Goal: Task Accomplishment & Management: Use online tool/utility

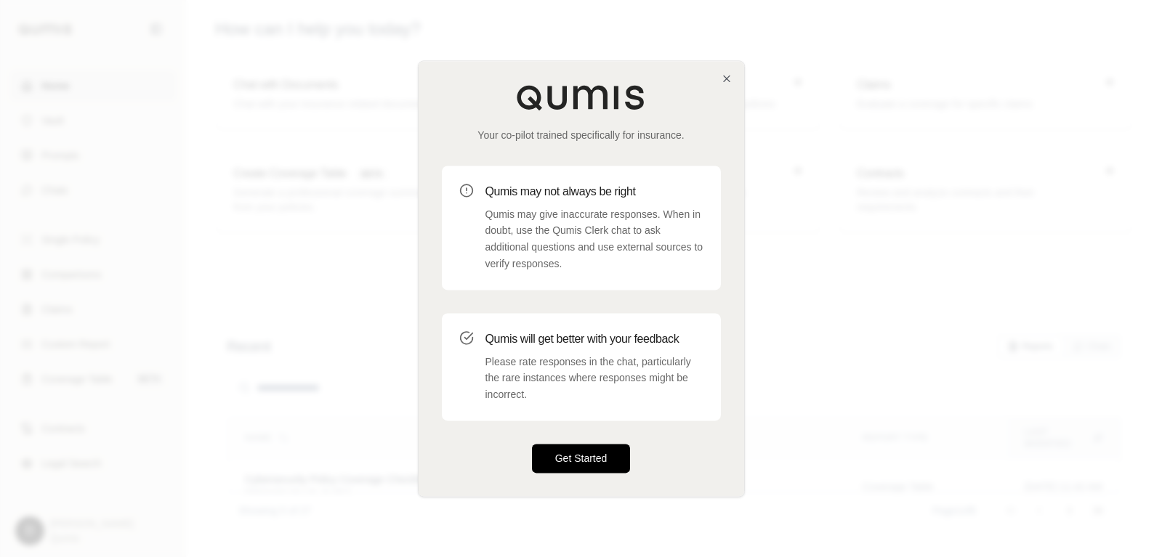
click at [589, 471] on button "Get Started" at bounding box center [581, 458] width 99 height 29
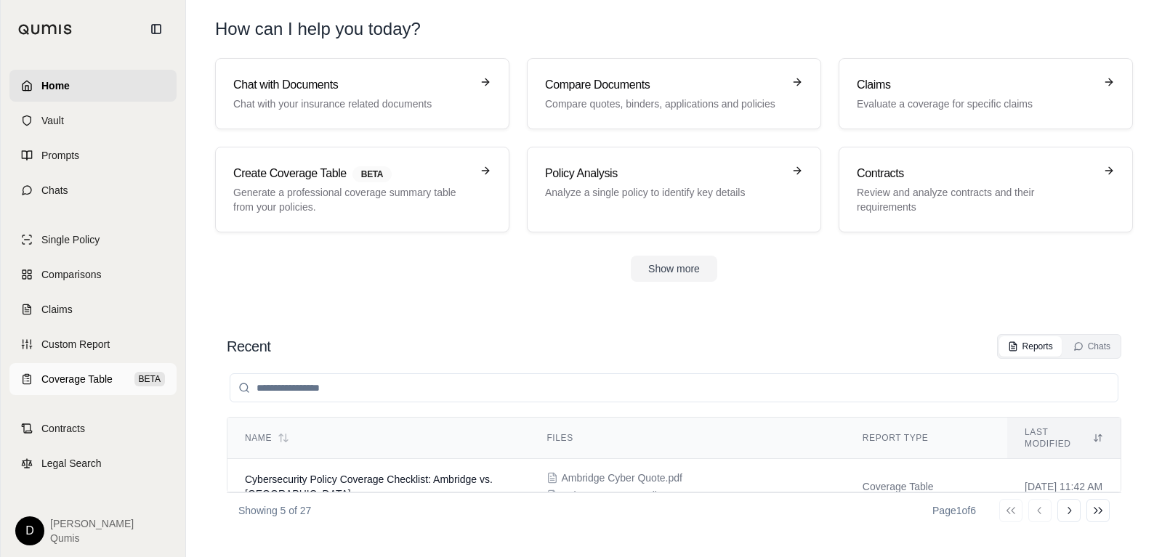
click at [97, 379] on span "Coverage Table" at bounding box center [76, 379] width 71 height 15
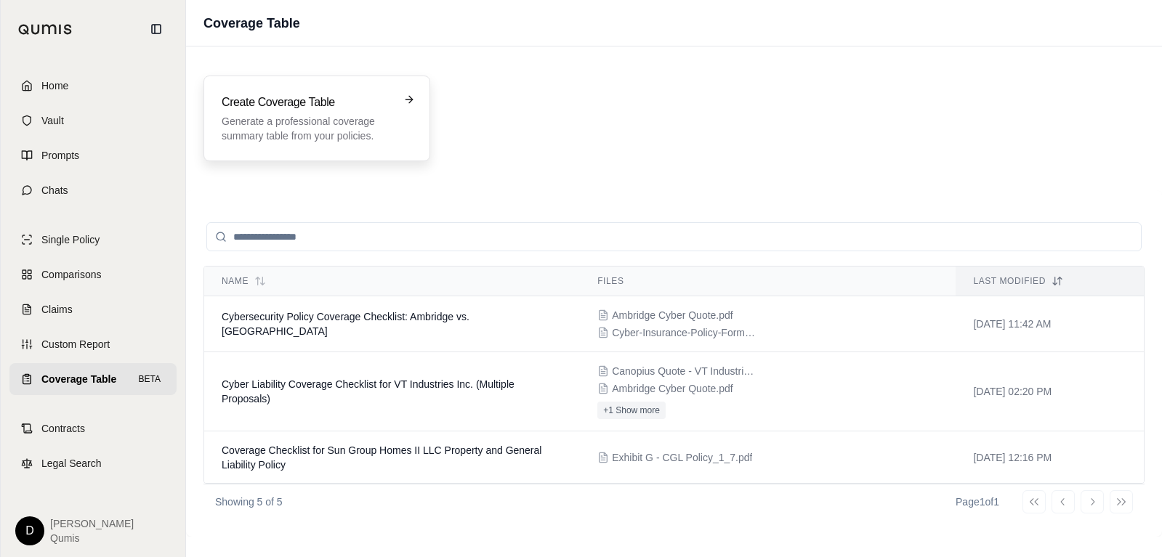
click at [293, 110] on h3 "Create Coverage Table" at bounding box center [307, 102] width 170 height 17
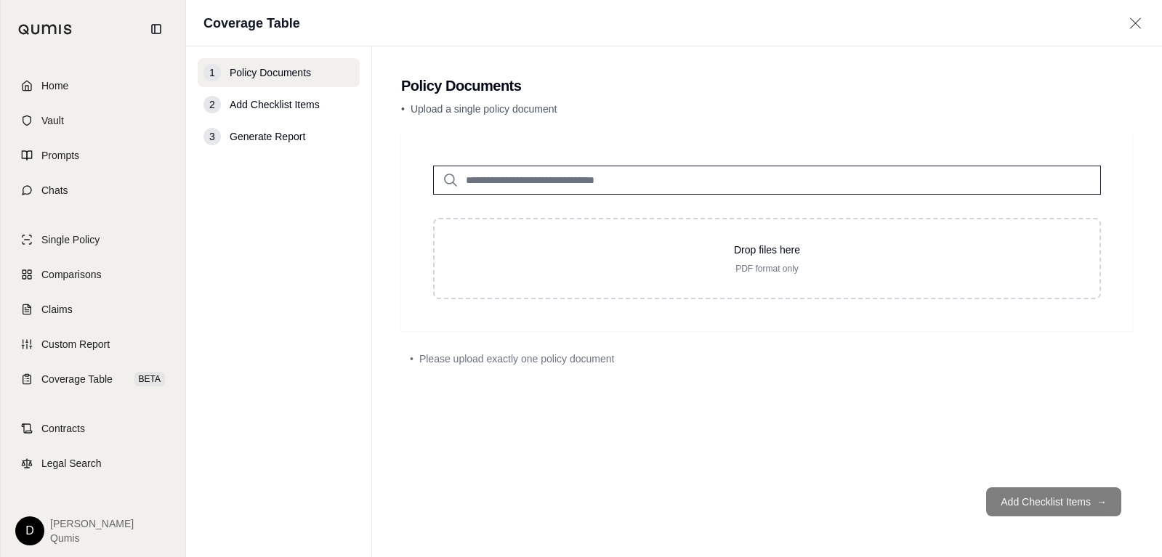
click at [445, 105] on span "Upload a single policy document" at bounding box center [483, 109] width 147 height 12
